Goal: Navigation & Orientation: Find specific page/section

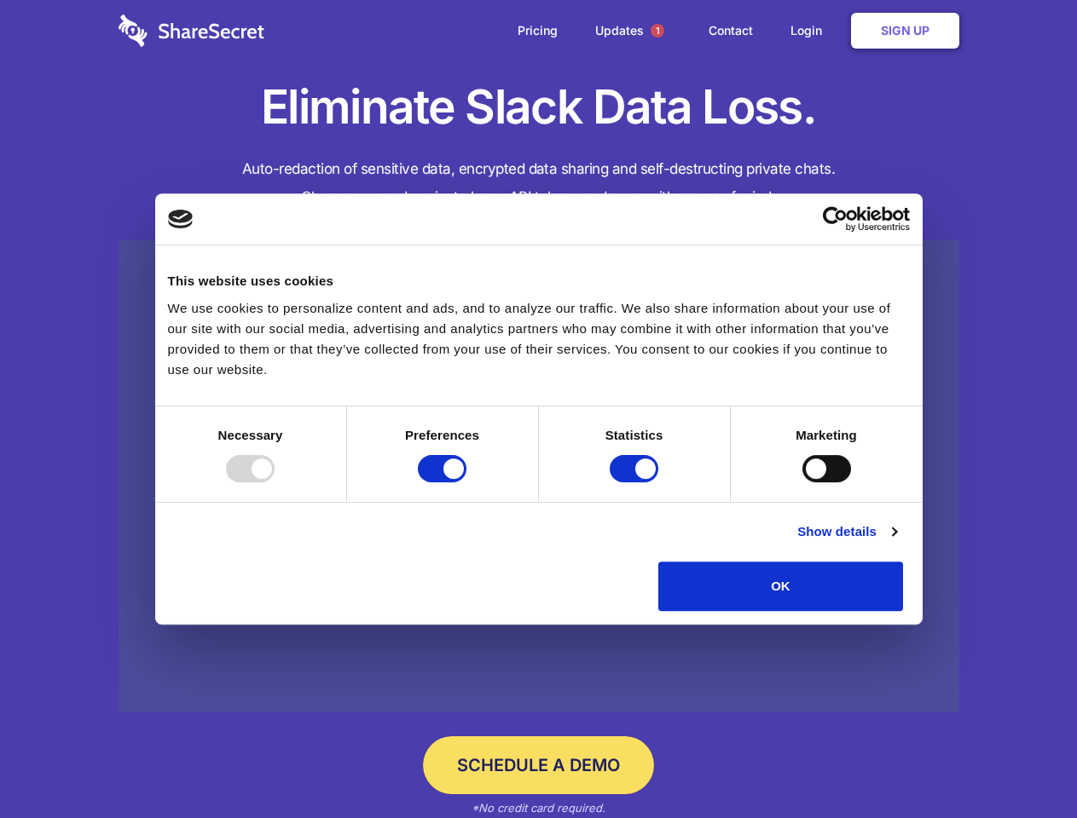
click at [275, 483] on div at bounding box center [250, 468] width 49 height 27
click at [466, 483] on input "Preferences" at bounding box center [442, 468] width 49 height 27
checkbox input "false"
click at [636, 483] on input "Statistics" at bounding box center [634, 468] width 49 height 27
checkbox input "false"
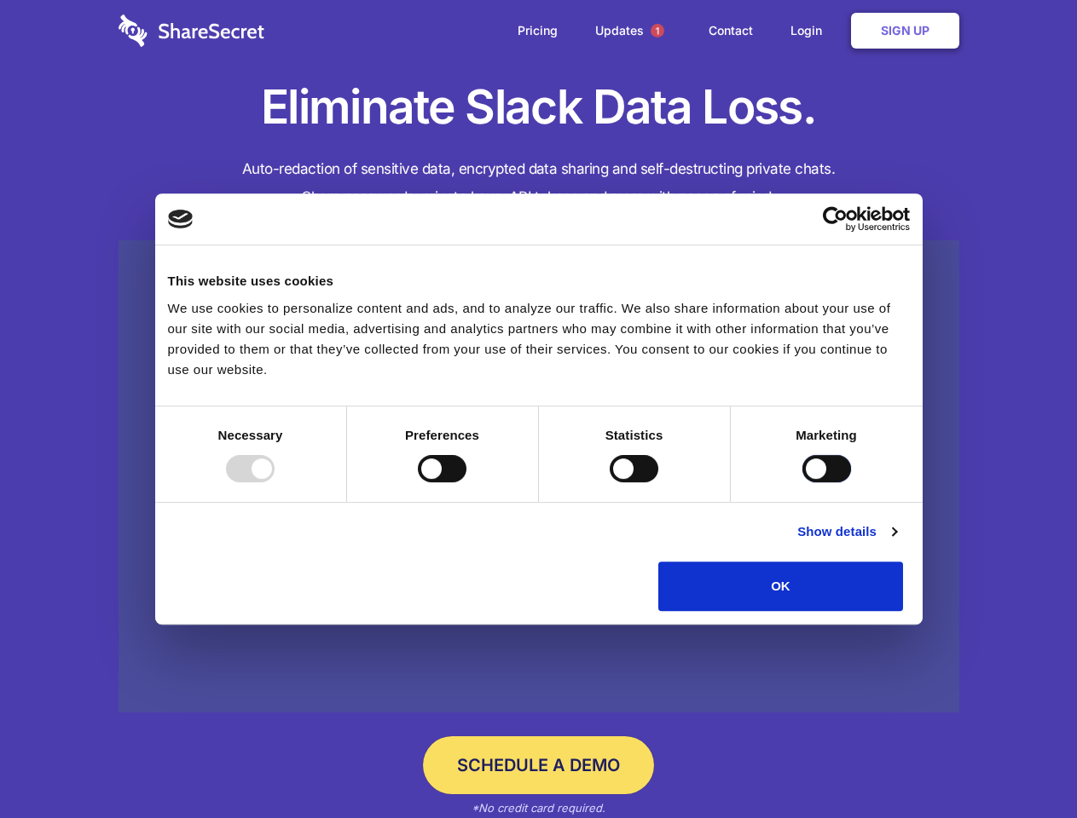
click at [802, 483] on input "Marketing" at bounding box center [826, 468] width 49 height 27
checkbox input "true"
click at [896, 542] on link "Show details" at bounding box center [846, 532] width 99 height 20
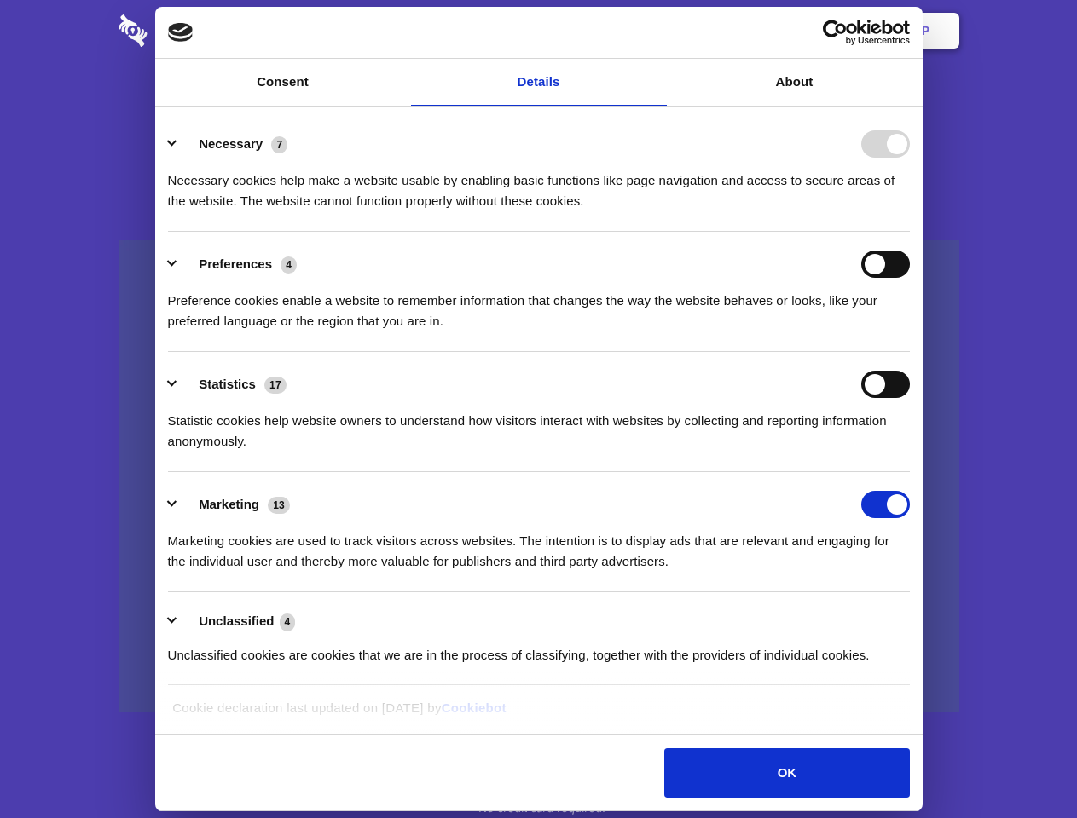
click at [910, 352] on li "Preferences 4 Preference cookies enable a website to remember information that …" at bounding box center [539, 292] width 742 height 120
click at [656, 31] on span "1" at bounding box center [657, 31] width 14 height 14
